Goal: Information Seeking & Learning: Learn about a topic

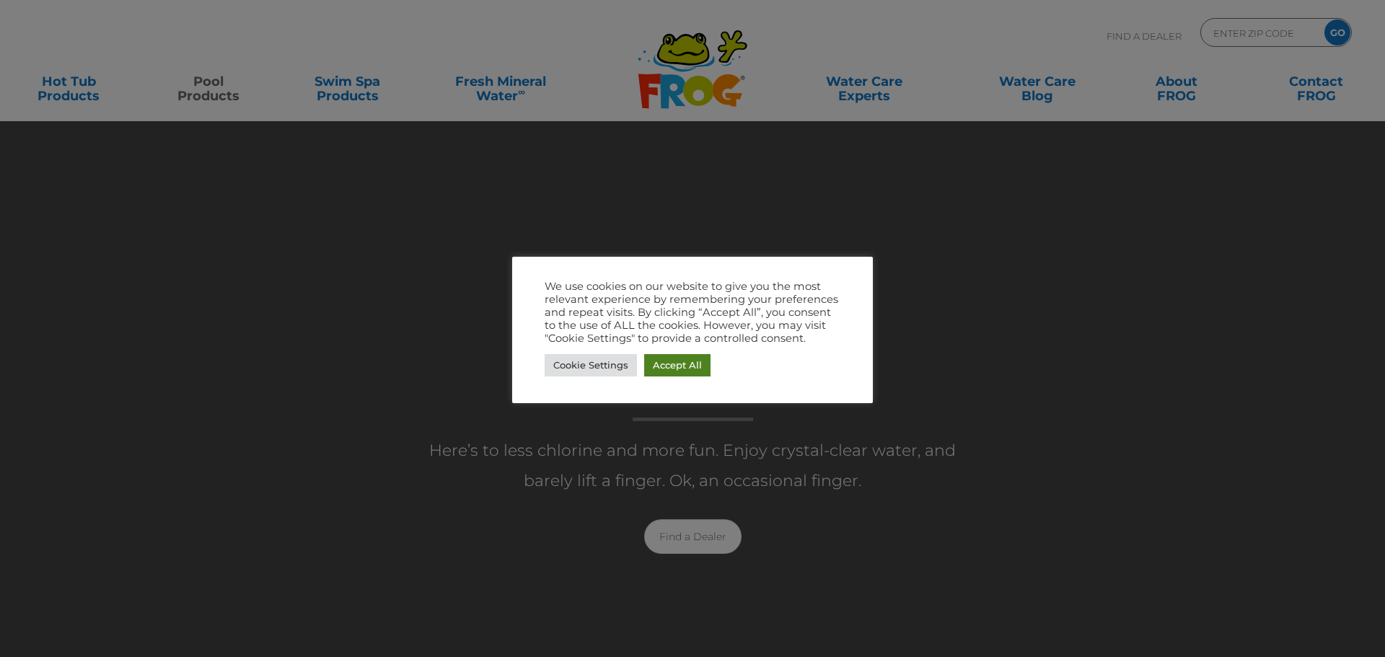
click at [681, 369] on link "Accept All" at bounding box center [677, 365] width 66 height 22
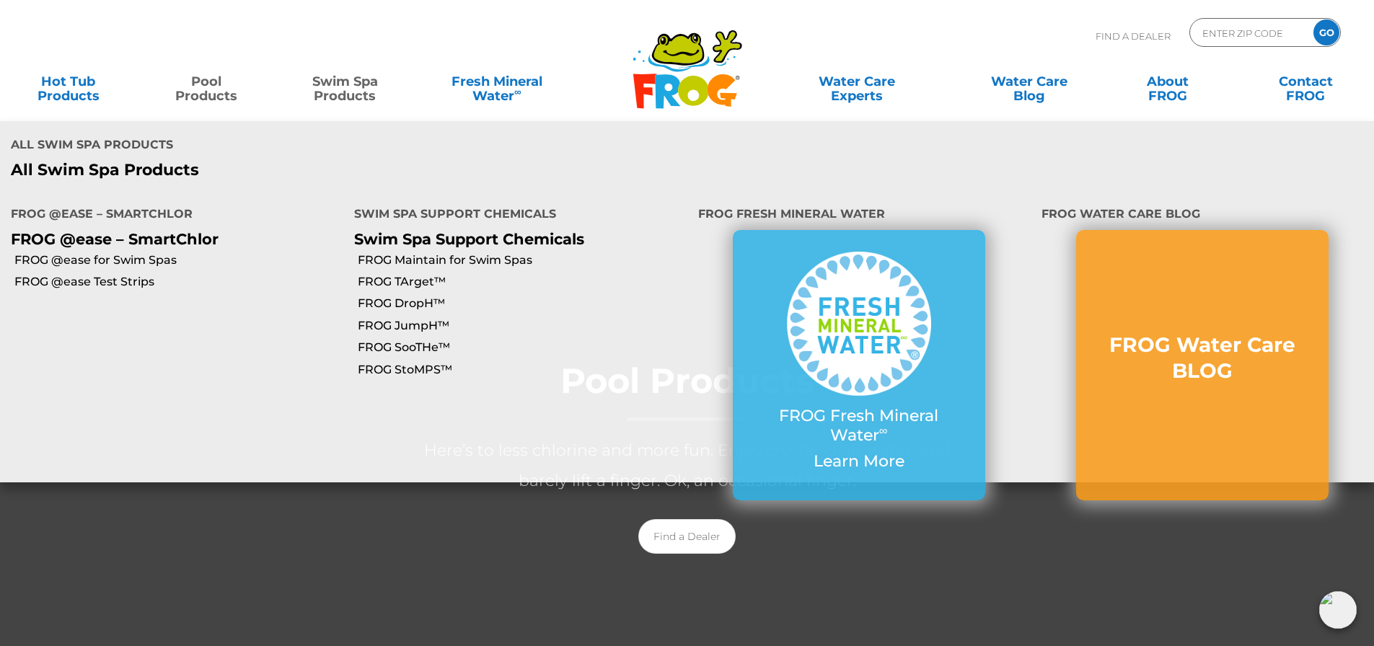
click at [345, 96] on link "Swim Spa Products" at bounding box center [344, 81] width 107 height 29
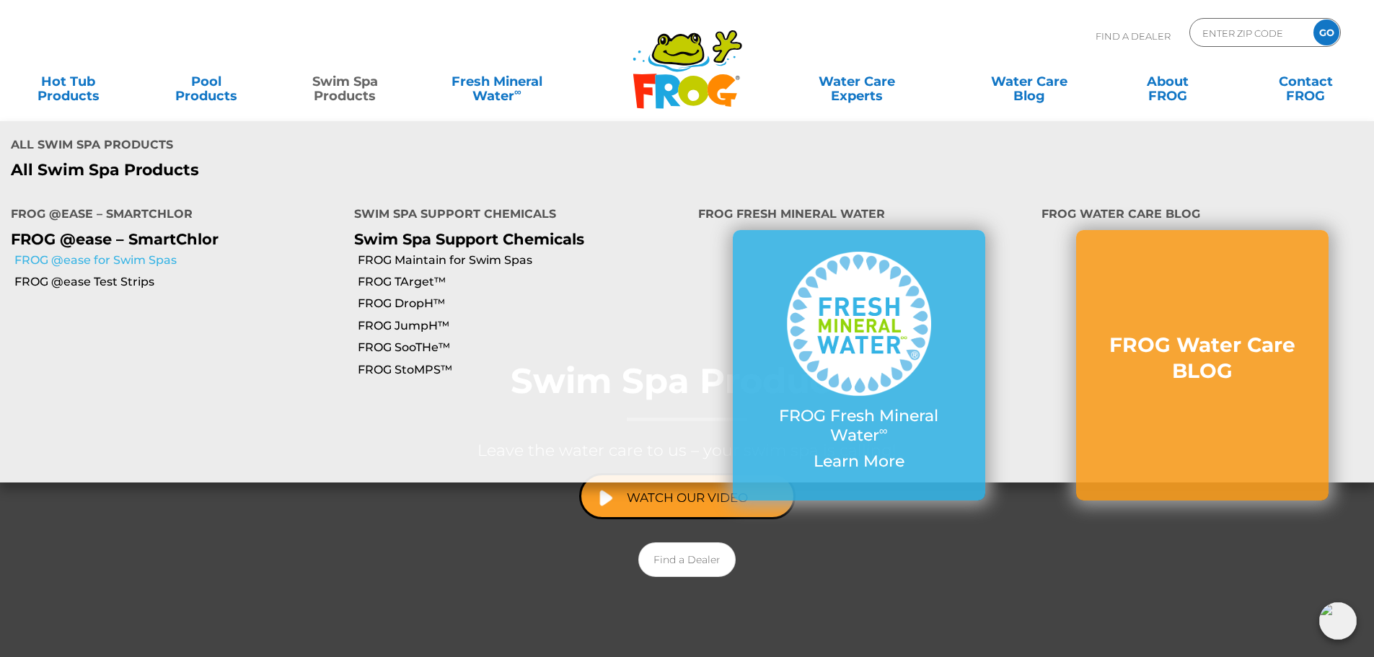
click at [115, 252] on link "FROG @ease for Swim Spas" at bounding box center [178, 260] width 329 height 16
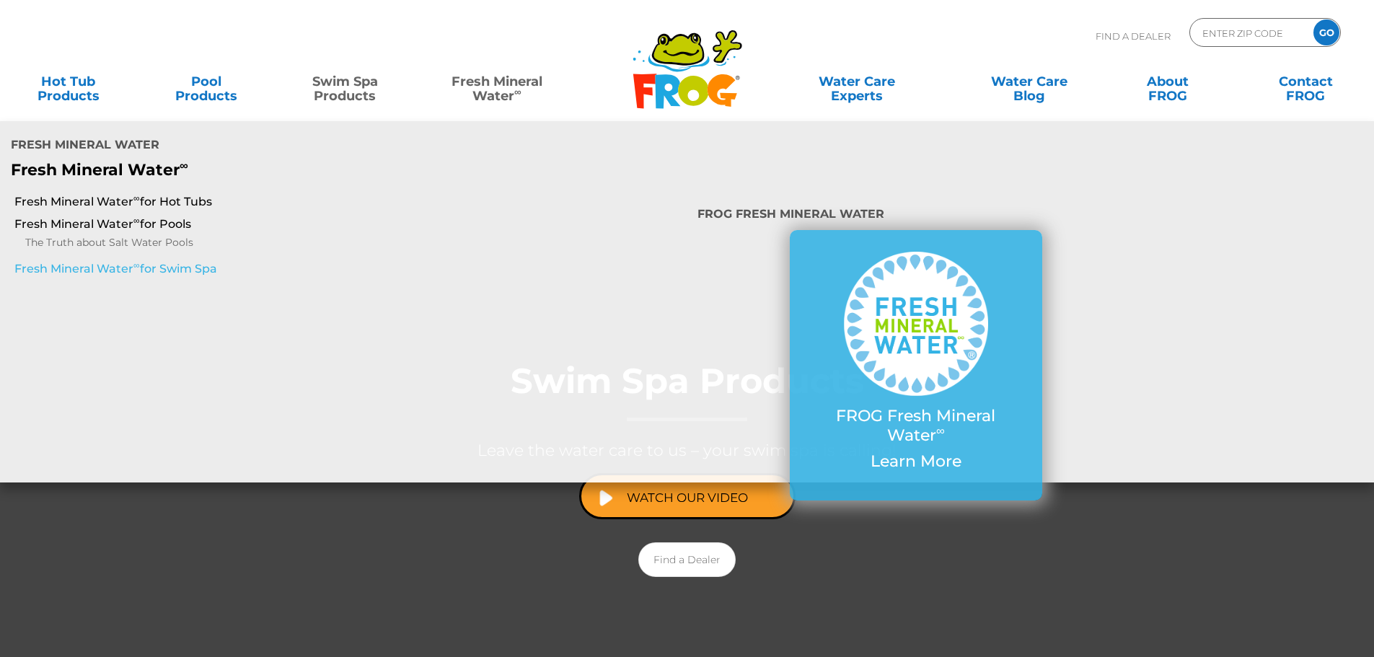
click at [162, 261] on link "Fresh Mineral Water ∞ for Swim Spa" at bounding box center [236, 269] width 444 height 16
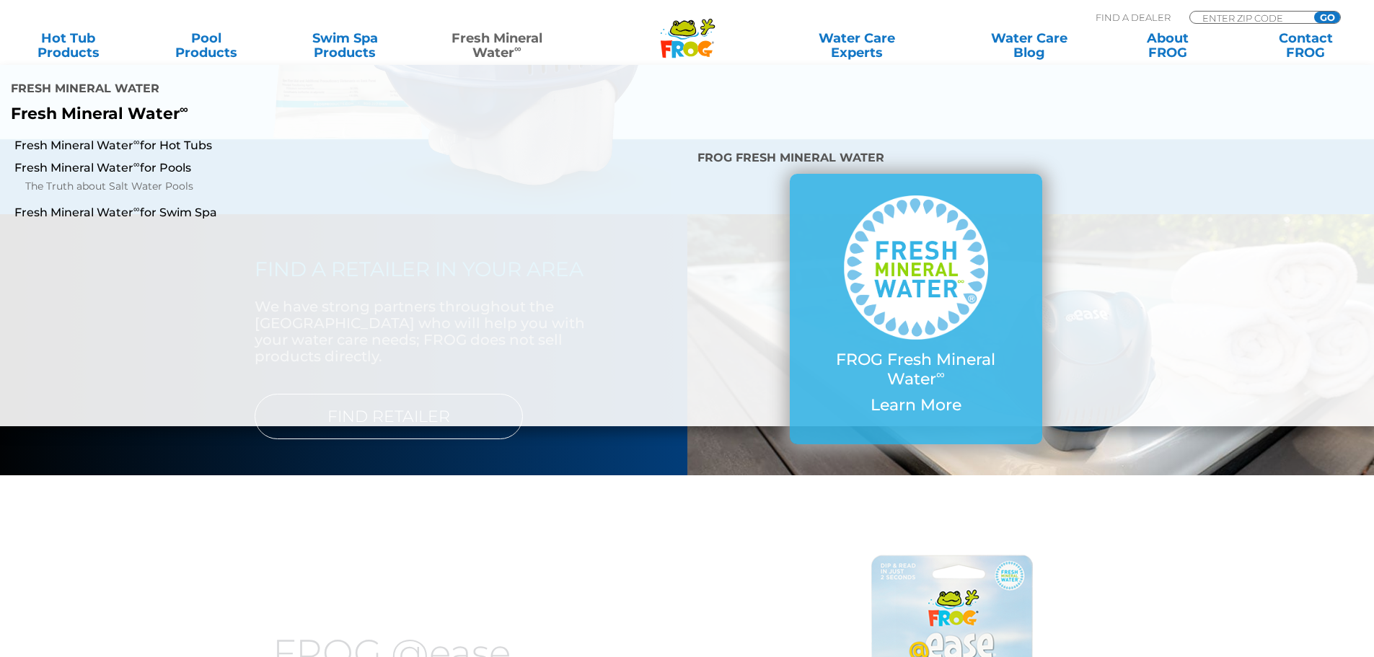
scroll to position [1875, 0]
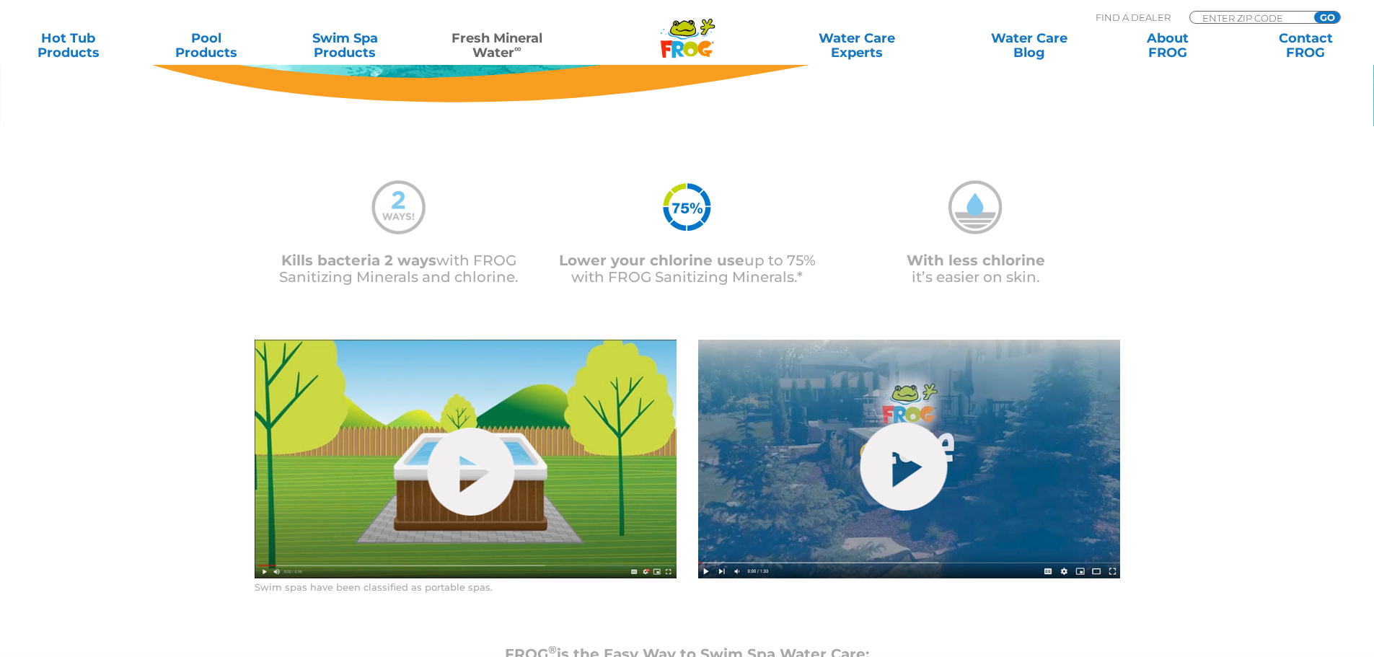
scroll to position [586, 0]
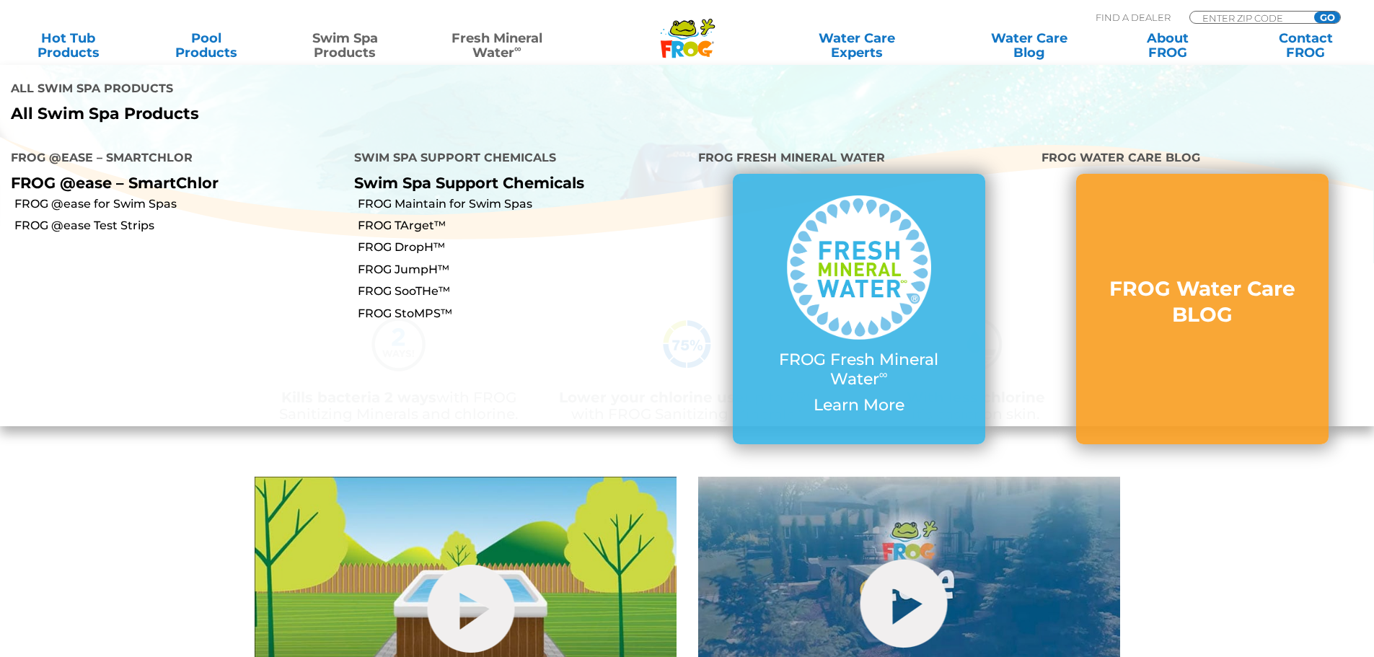
click at [323, 48] on link "Swim Spa Products" at bounding box center [344, 45] width 107 height 29
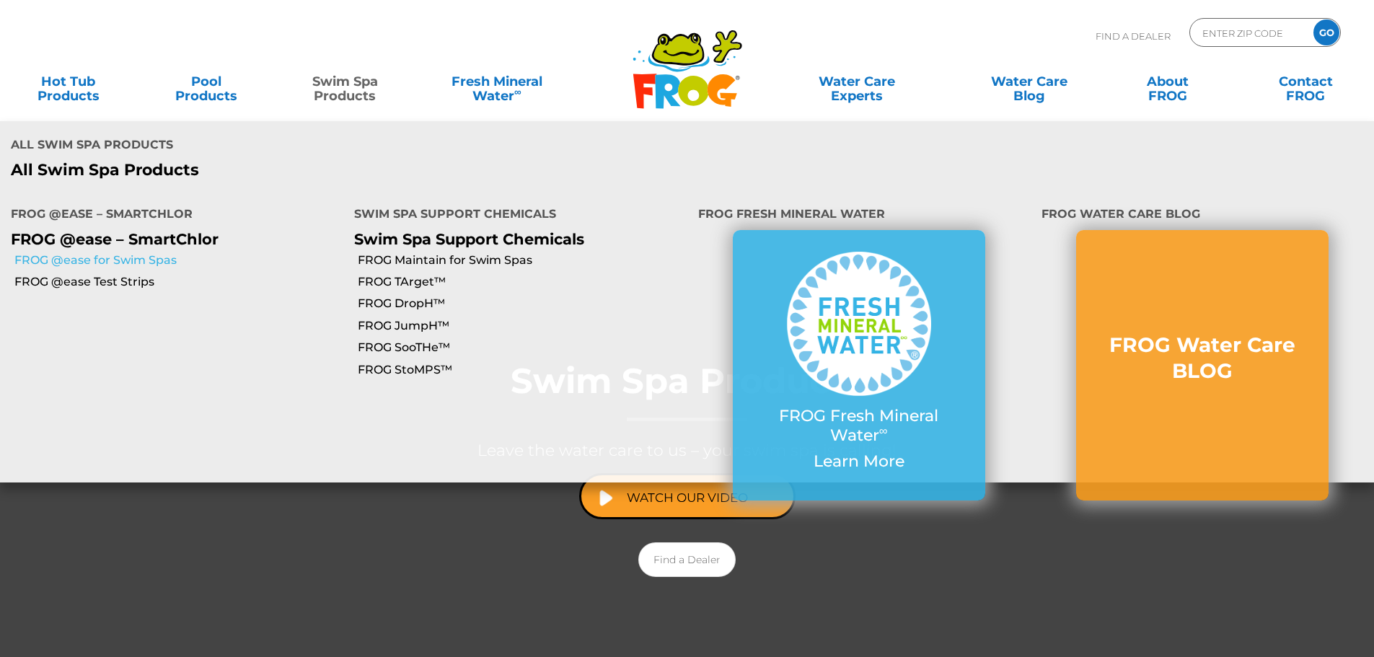
click at [147, 252] on link "FROG @ease for Swim Spas" at bounding box center [178, 260] width 329 height 16
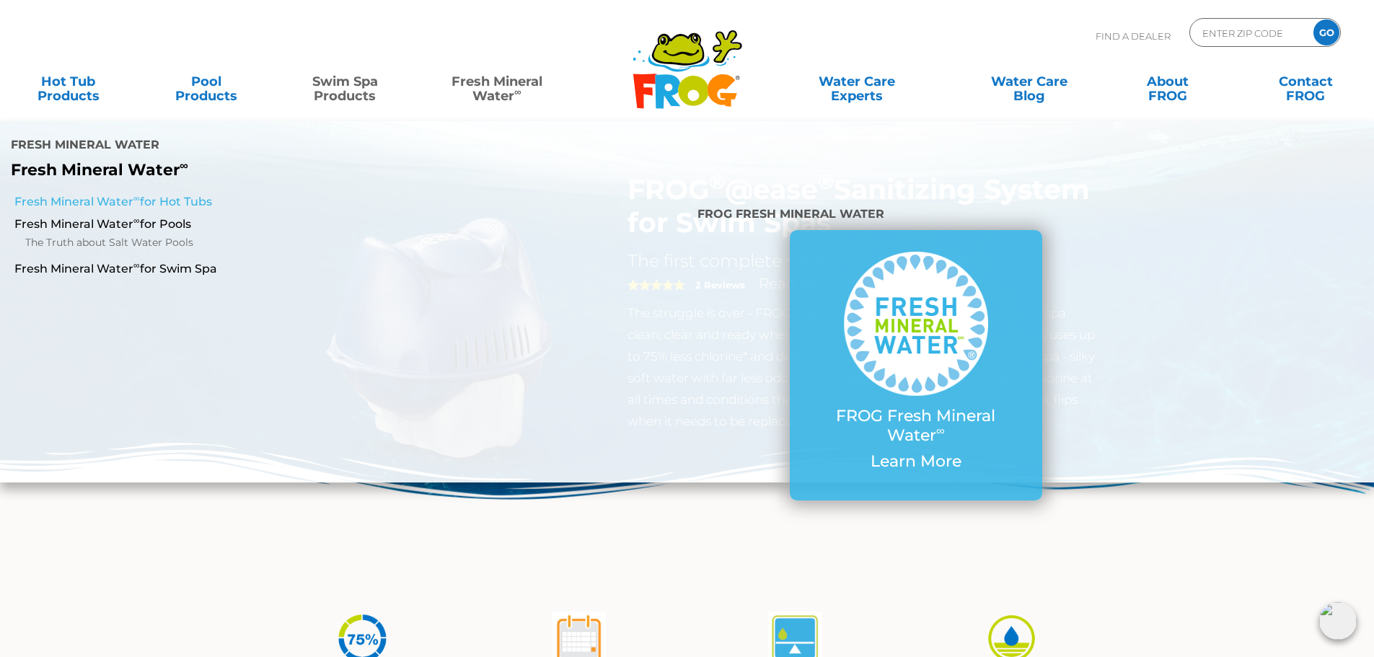
click at [164, 194] on link "Fresh Mineral Water ∞ for Hot Tubs" at bounding box center [236, 202] width 444 height 16
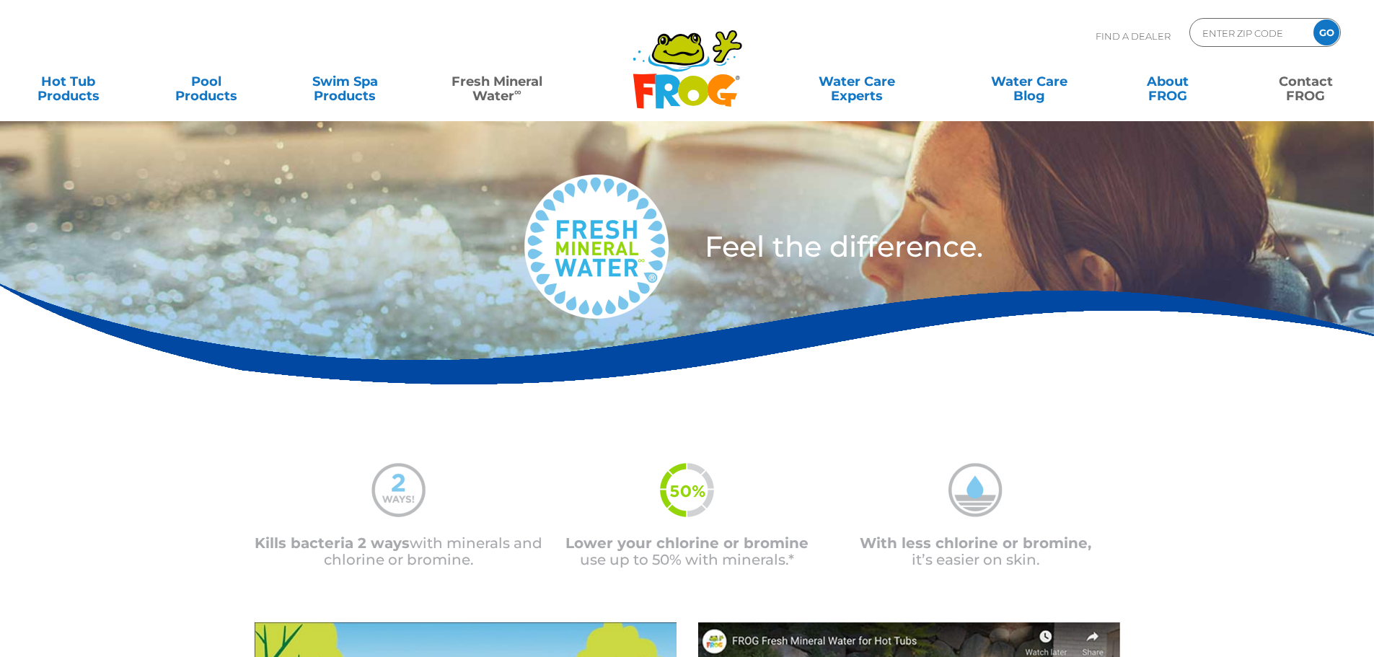
click at [1313, 96] on link "Contact FROG" at bounding box center [1305, 81] width 107 height 29
